Goal: Information Seeking & Learning: Find specific fact

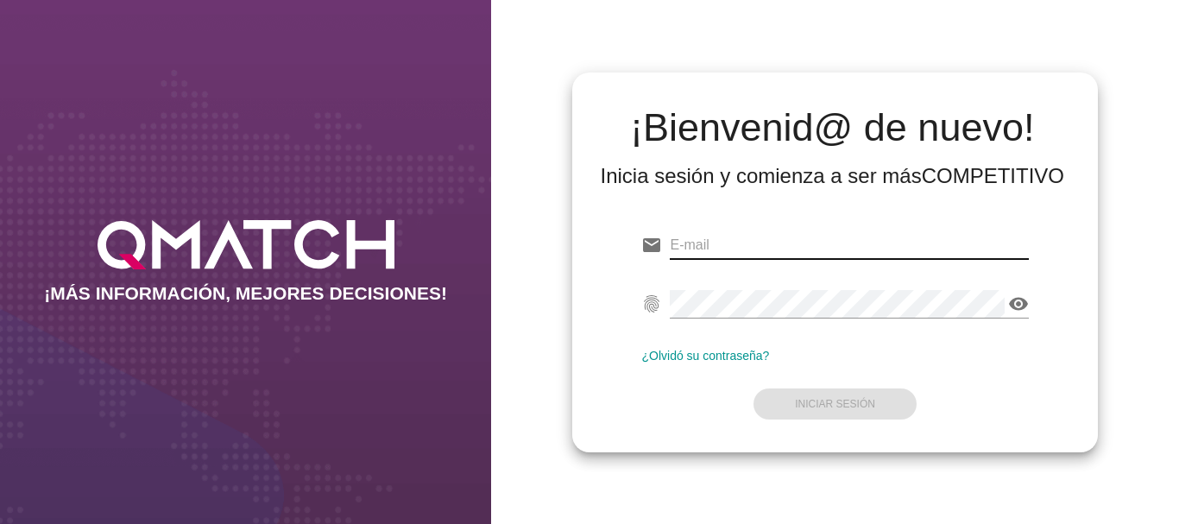
click at [689, 243] on input "email" at bounding box center [849, 245] width 358 height 28
type input "[EMAIL_ADDRESS][PERSON_NAME][DOMAIN_NAME]"
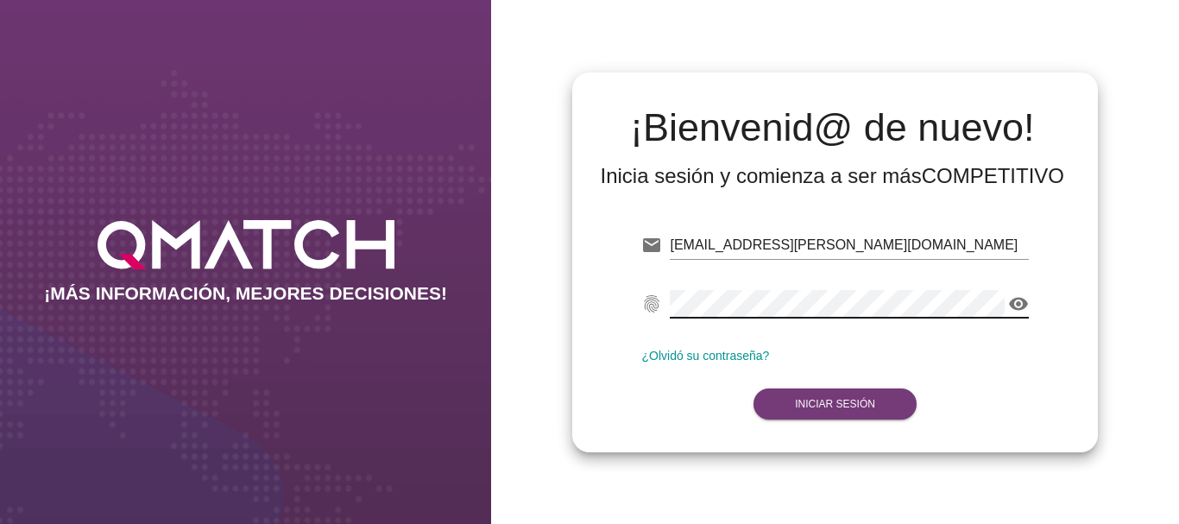
click at [813, 405] on strong "Iniciar Sesión" at bounding box center [835, 404] width 80 height 12
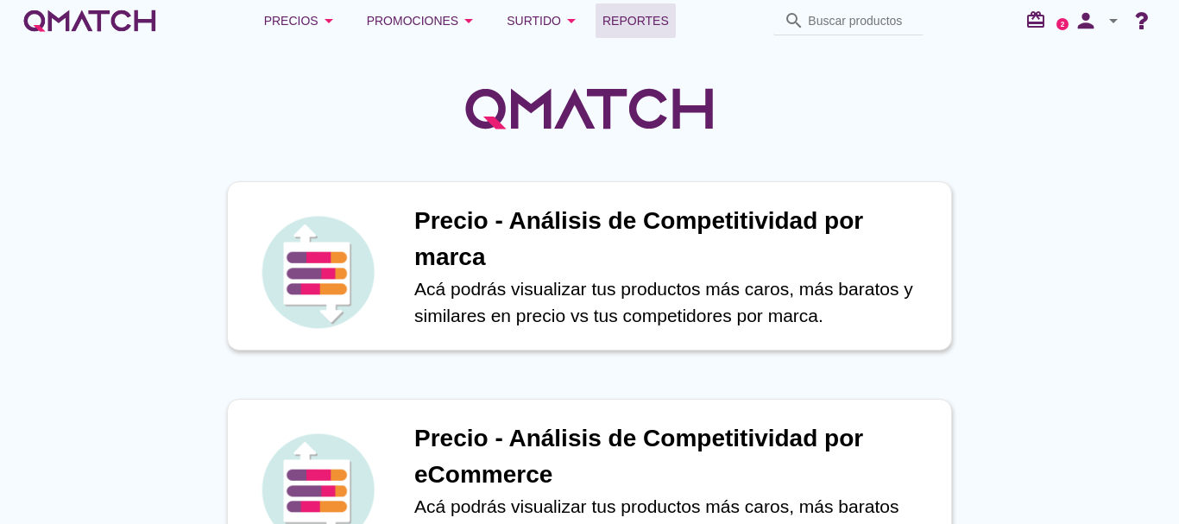
click at [648, 20] on span "Reportes" at bounding box center [636, 20] width 66 height 21
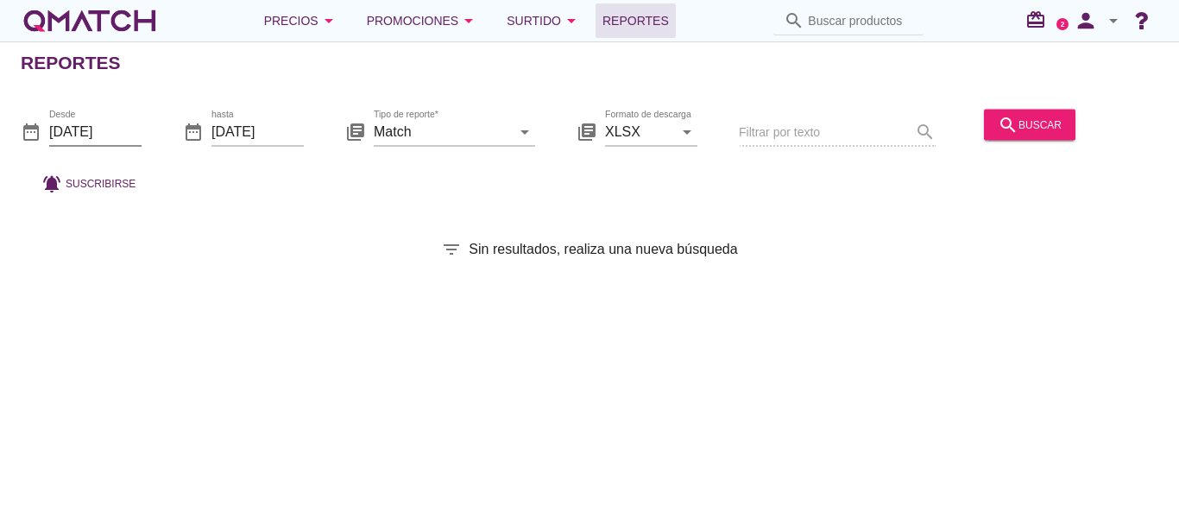
click at [89, 126] on input "[DATE]" at bounding box center [95, 131] width 92 height 28
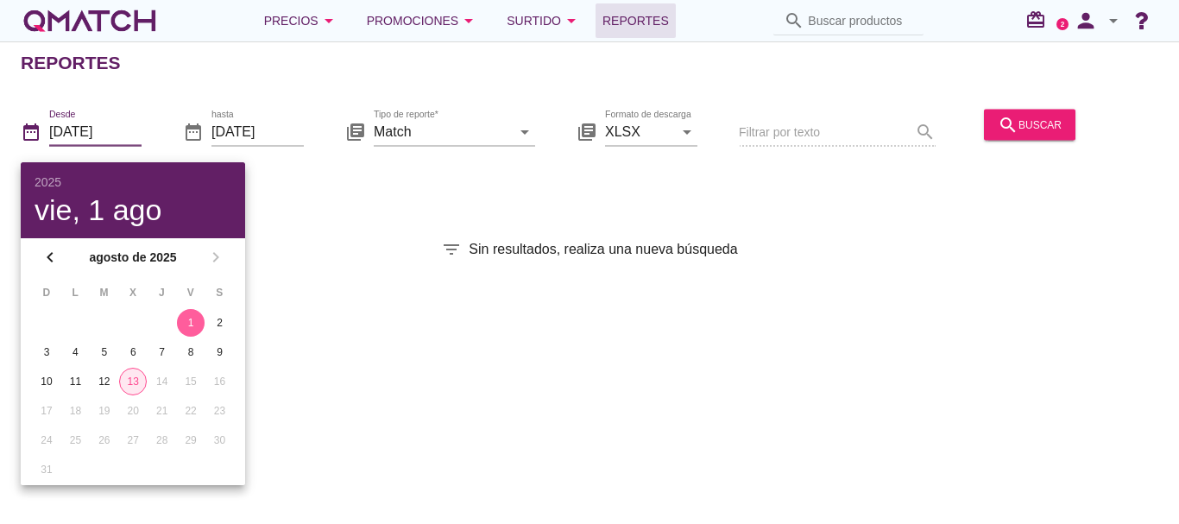
click at [131, 382] on div "13" at bounding box center [133, 382] width 26 height 16
type input "[DATE]"
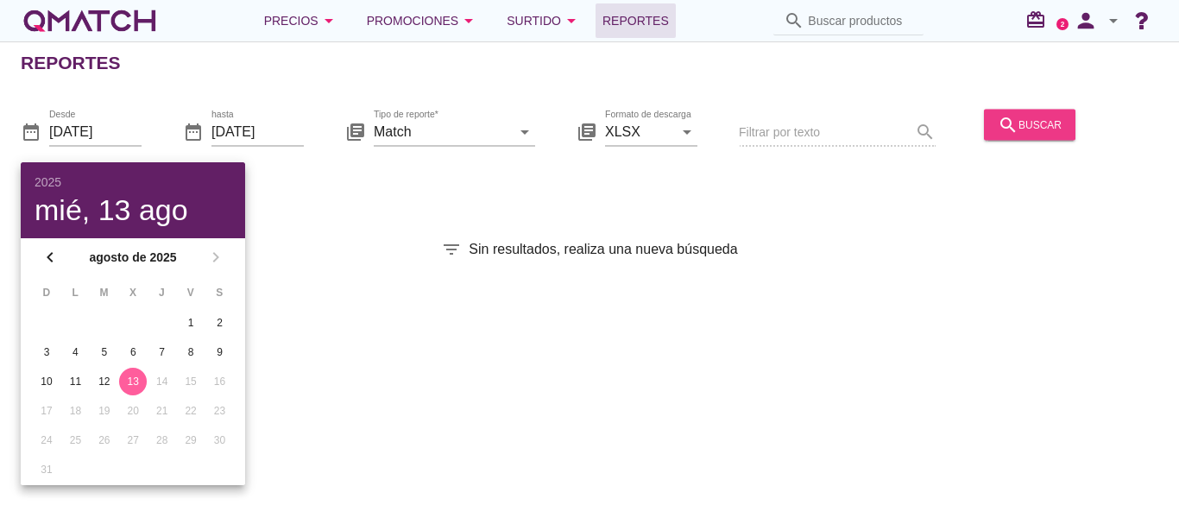
click at [1043, 119] on div "search buscar" at bounding box center [1030, 124] width 64 height 21
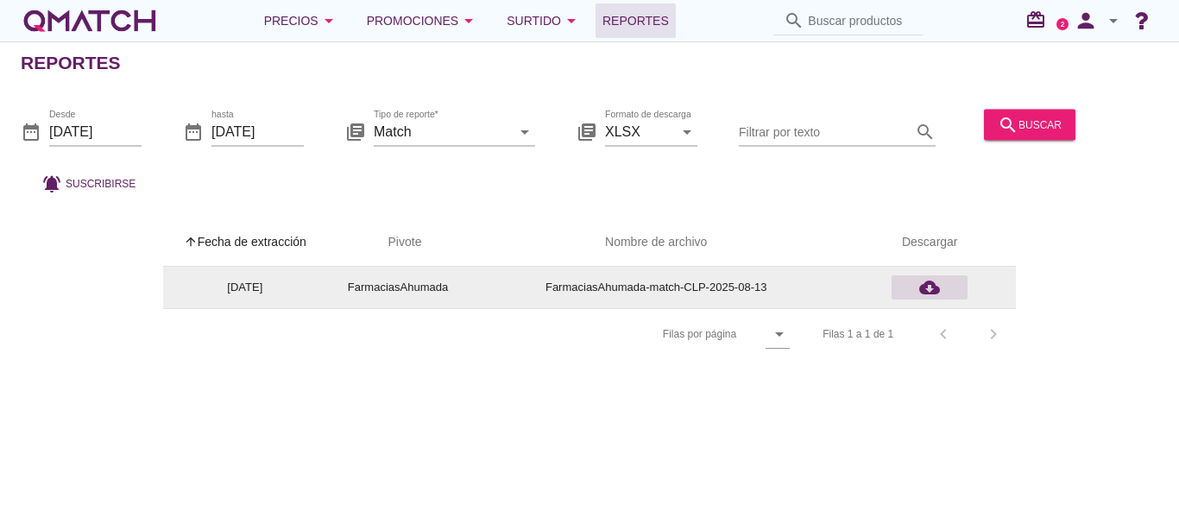
click at [927, 287] on icon "cloud_download" at bounding box center [929, 287] width 21 height 21
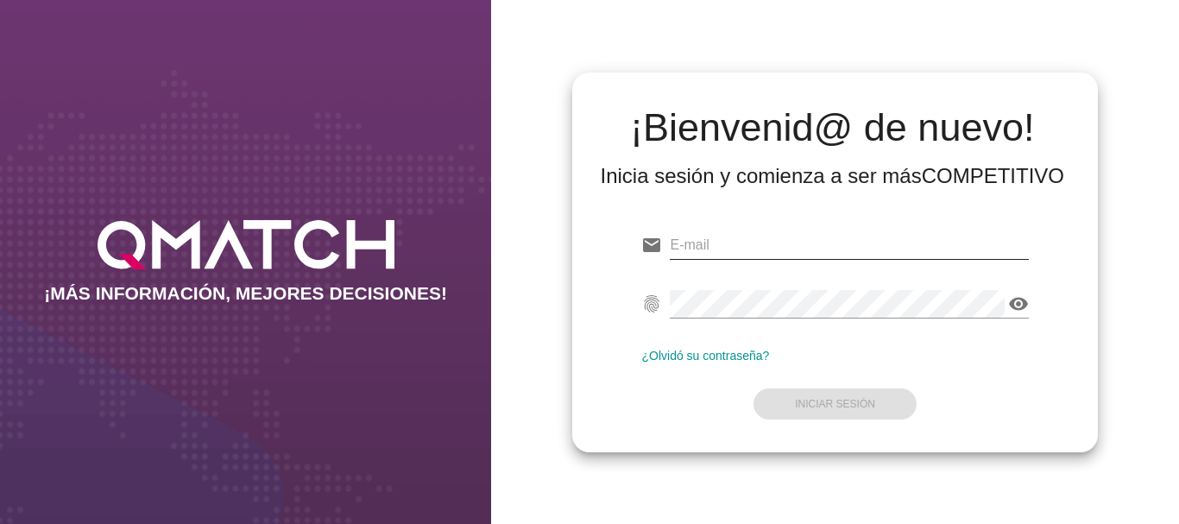
drag, startPoint x: 0, startPoint y: 0, endPoint x: 706, endPoint y: 243, distance: 746.6
click at [706, 243] on input "email" at bounding box center [849, 245] width 358 height 28
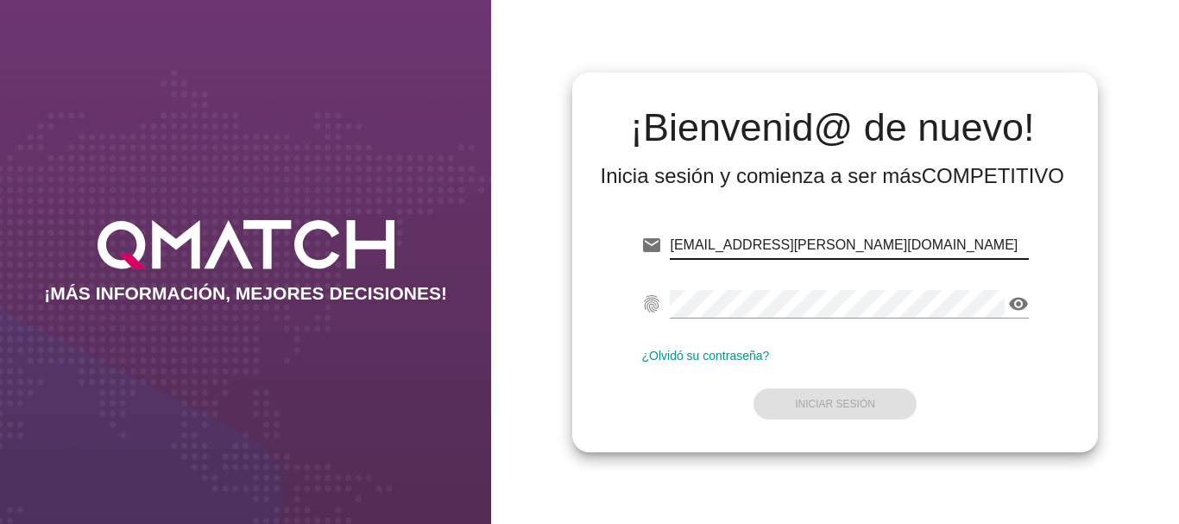
type input "[EMAIL_ADDRESS][PERSON_NAME][DOMAIN_NAME]"
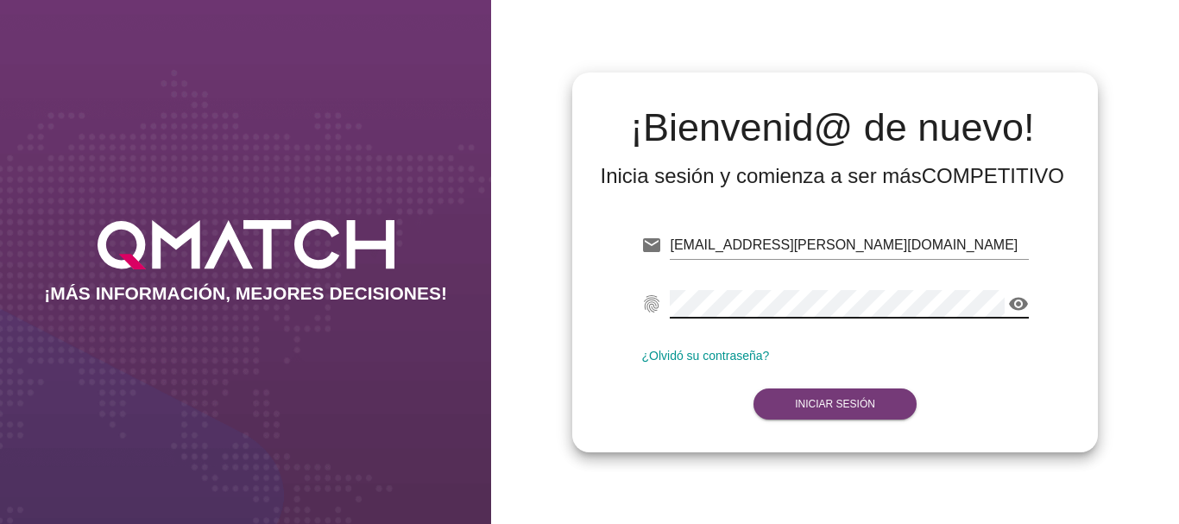
click at [850, 404] on strong "Iniciar Sesión" at bounding box center [835, 404] width 80 height 12
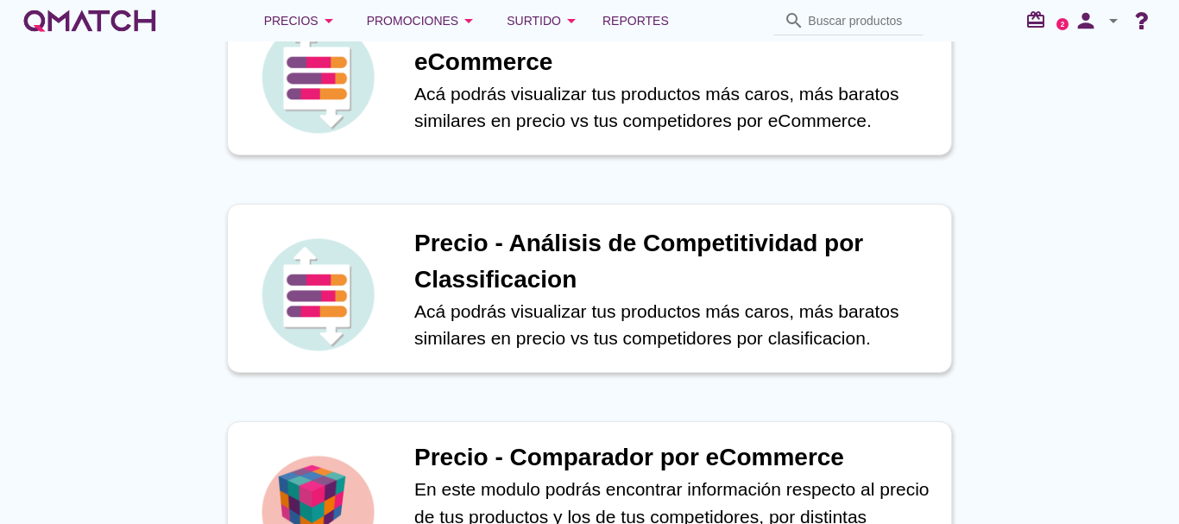
scroll to position [518, 0]
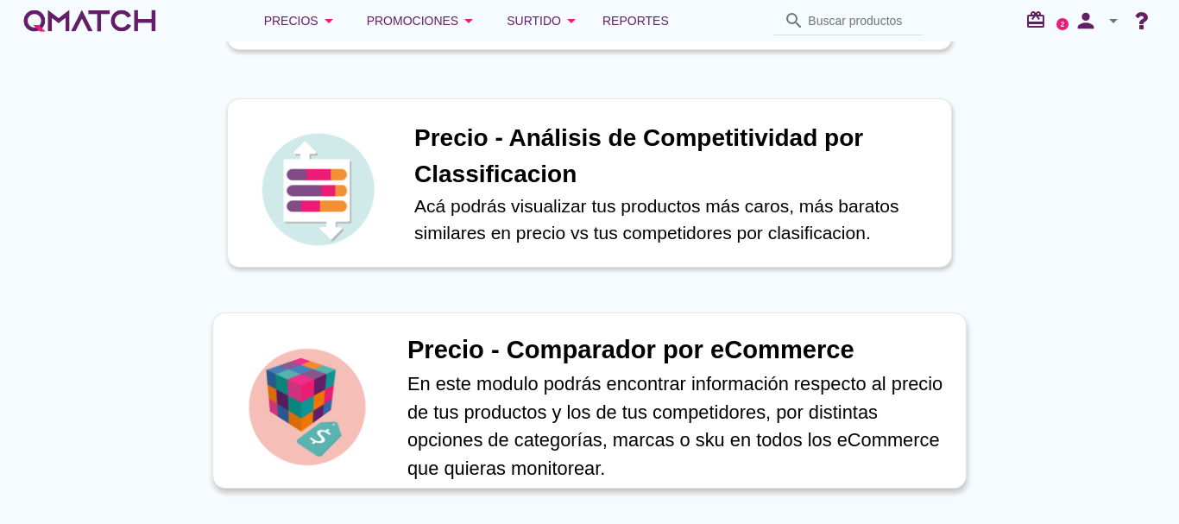
click at [557, 347] on h1 "Precio - Comparador por eCommerce" at bounding box center [677, 350] width 540 height 38
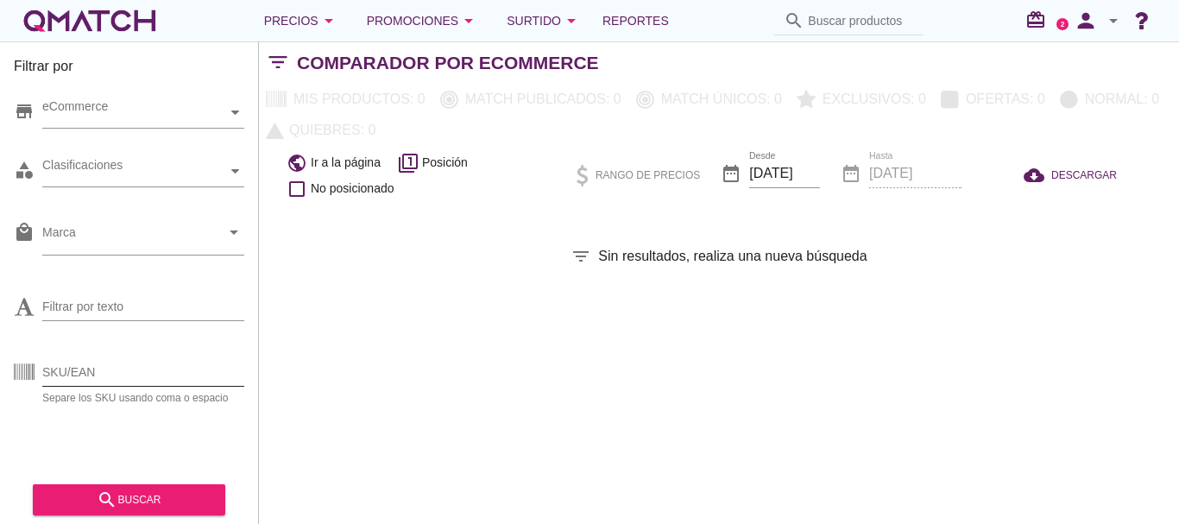
click at [94, 375] on input "SKU/EAN" at bounding box center [143, 372] width 202 height 28
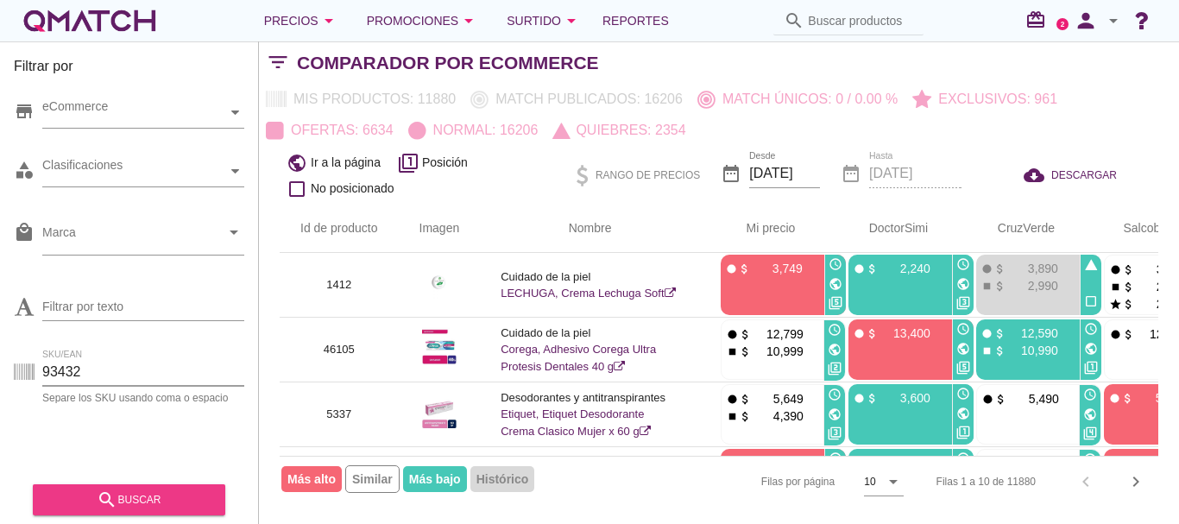
type input "93432"
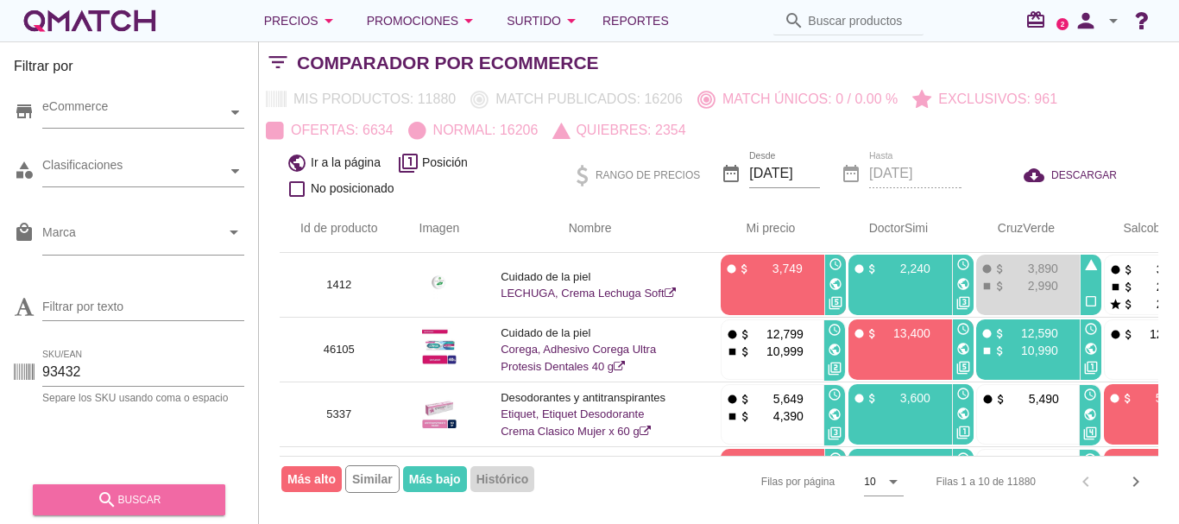
click at [148, 503] on div "search buscar" at bounding box center [129, 499] width 165 height 21
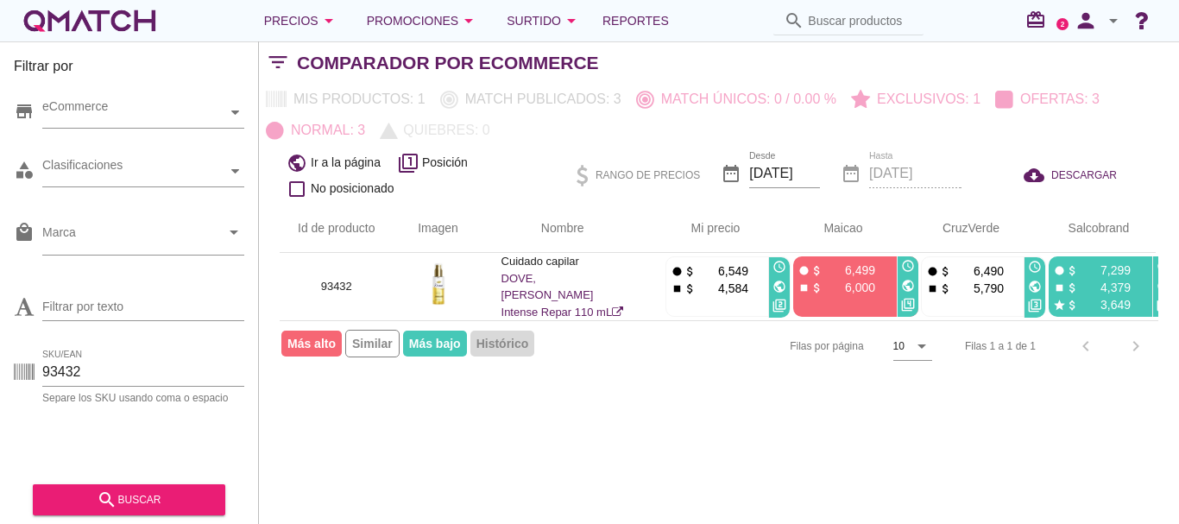
scroll to position [0, 18]
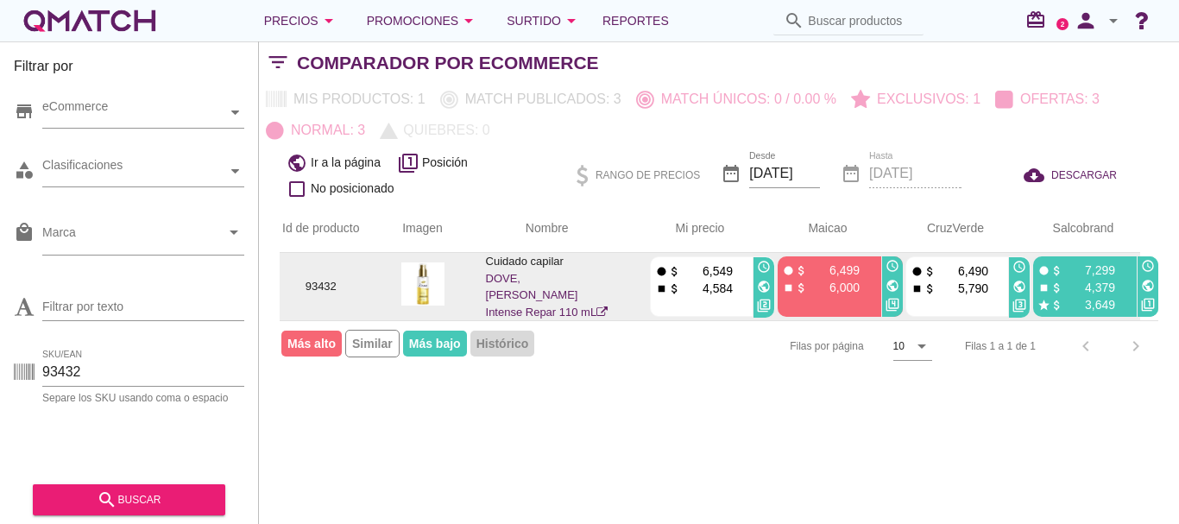
click at [1148, 287] on icon "public" at bounding box center [1148, 286] width 14 height 14
click at [1150, 284] on icon "public" at bounding box center [1148, 286] width 14 height 14
click at [1150, 287] on icon "public" at bounding box center [1148, 286] width 14 height 14
click at [762, 286] on icon "public" at bounding box center [764, 287] width 14 height 14
click at [1150, 285] on icon "public" at bounding box center [1148, 286] width 14 height 14
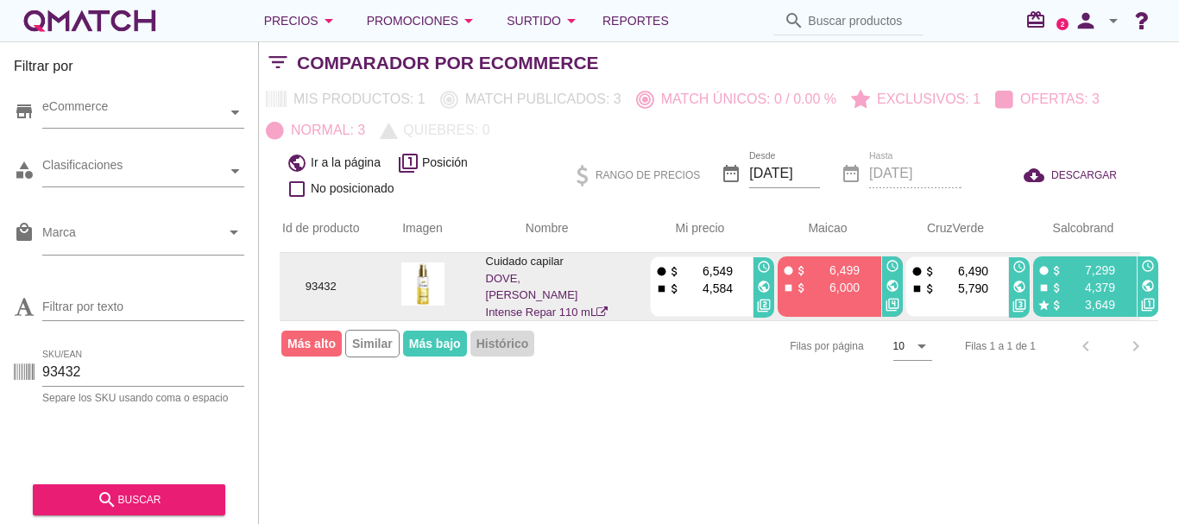
click at [1147, 282] on icon "public" at bounding box center [1148, 286] width 14 height 14
click at [895, 286] on icon "public" at bounding box center [893, 286] width 14 height 14
